Goal: Task Accomplishment & Management: Use online tool/utility

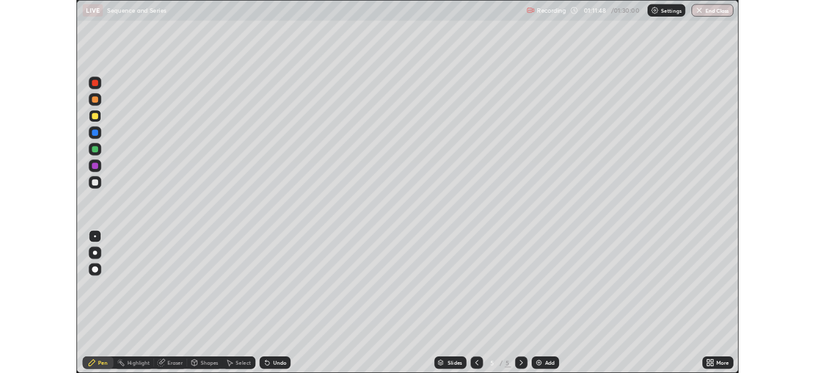
scroll to position [459, 815]
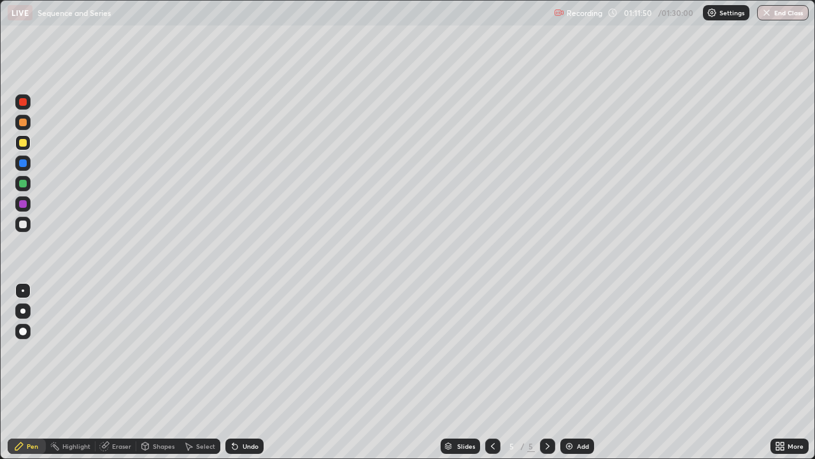
click at [24, 224] on div at bounding box center [23, 224] width 8 height 8
click at [128, 446] on div "Eraser" at bounding box center [121, 446] width 19 height 6
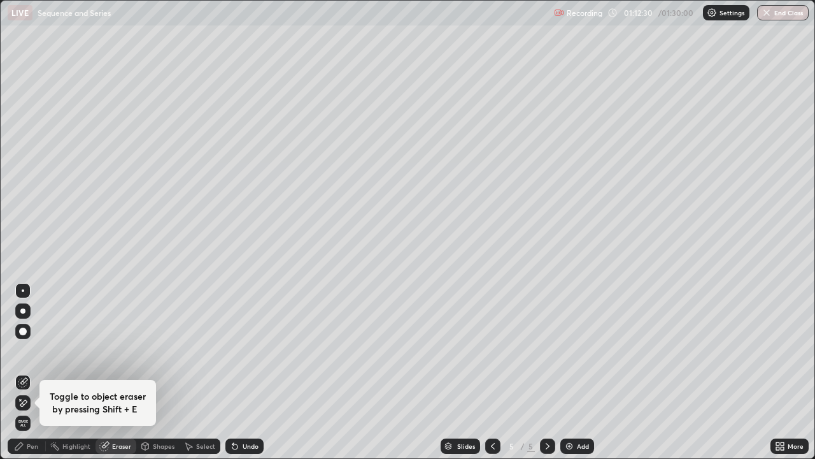
click at [31, 446] on div "Pen" at bounding box center [32, 446] width 11 height 6
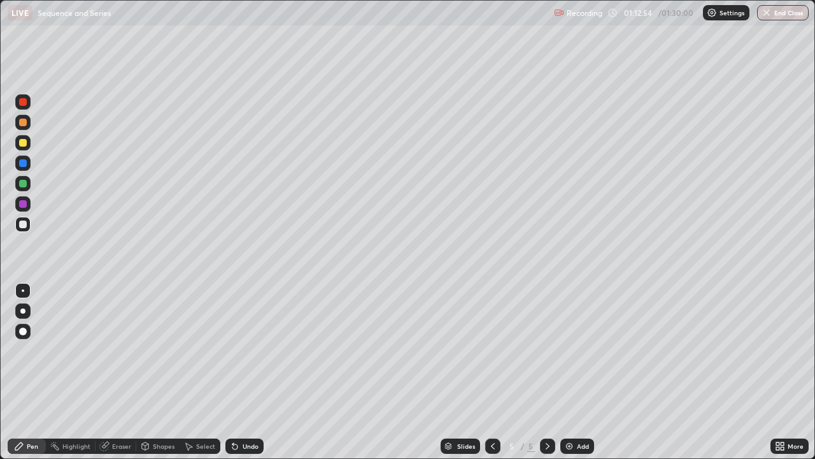
click at [29, 180] on div at bounding box center [22, 183] width 15 height 15
click at [20, 227] on div at bounding box center [23, 224] width 8 height 8
click at [24, 143] on div at bounding box center [23, 143] width 8 height 8
click at [22, 230] on div at bounding box center [22, 224] width 15 height 15
click at [24, 150] on div at bounding box center [22, 142] width 15 height 15
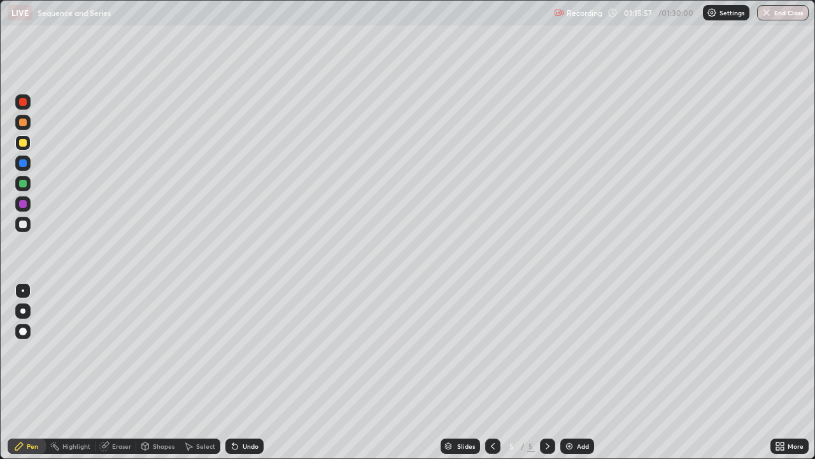
click at [122, 446] on div "Eraser" at bounding box center [121, 446] width 19 height 6
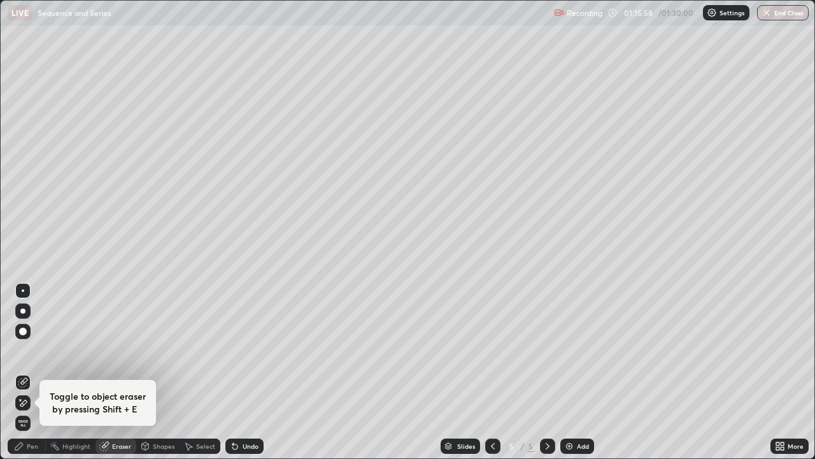
click at [29, 441] on div "Pen" at bounding box center [27, 445] width 38 height 15
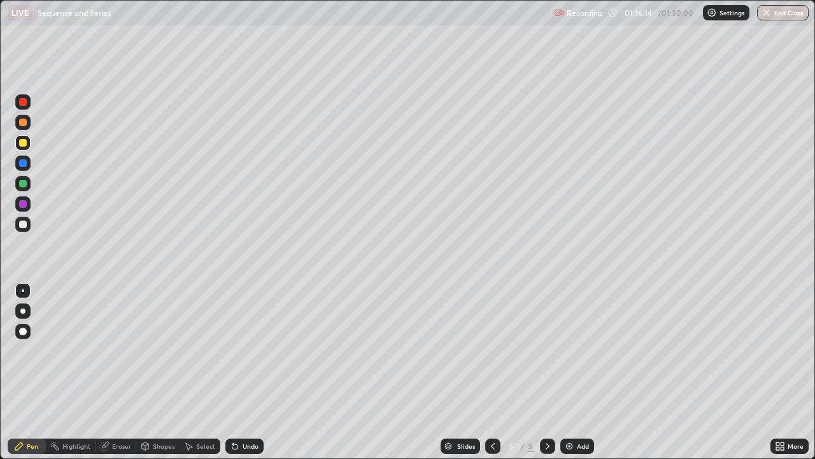
click at [28, 226] on div at bounding box center [22, 224] width 15 height 15
click at [24, 122] on div at bounding box center [23, 122] width 8 height 8
click at [804, 445] on div "More" at bounding box center [790, 445] width 38 height 15
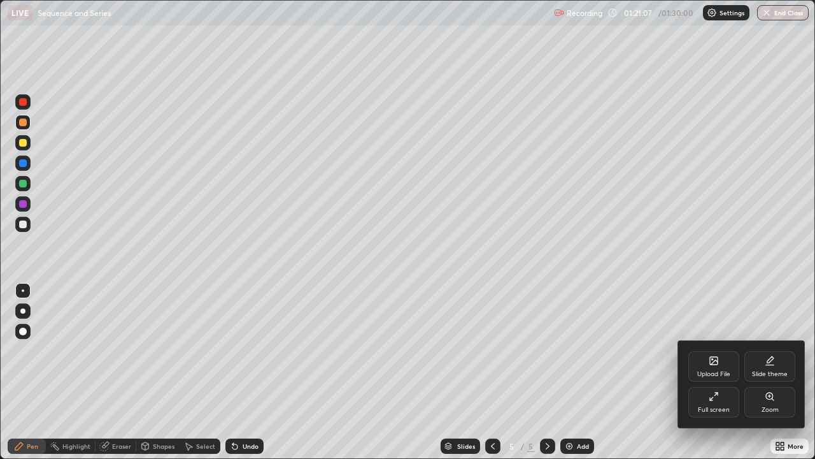
click at [719, 406] on div "Full screen" at bounding box center [714, 409] width 32 height 6
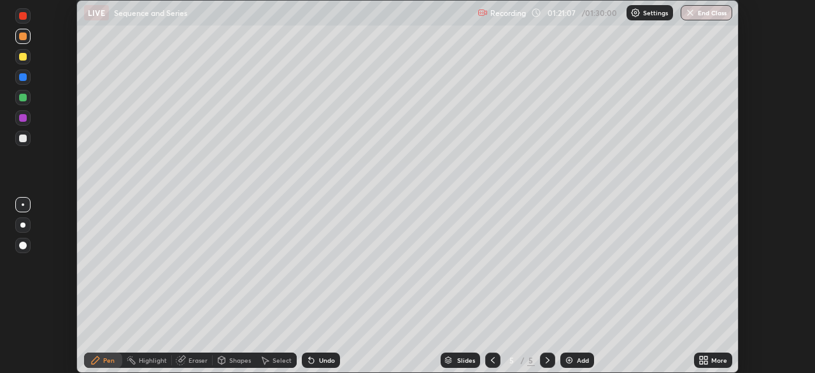
scroll to position [63336, 62893]
click at [715, 16] on button "End Class" at bounding box center [707, 12] width 52 height 15
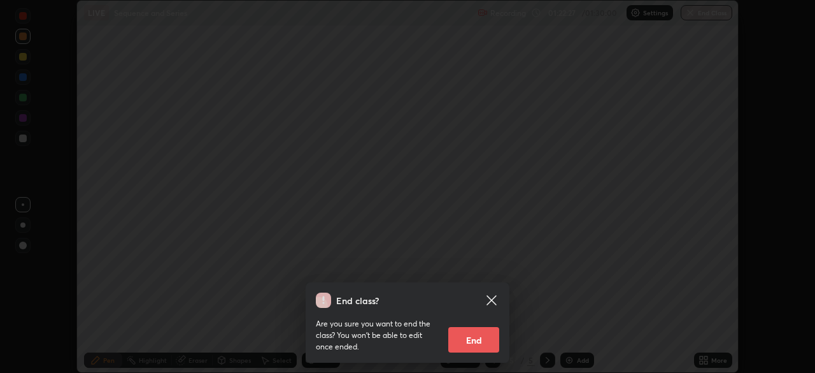
click at [478, 341] on button "End" at bounding box center [474, 339] width 51 height 25
